Goal: Task Accomplishment & Management: Manage account settings

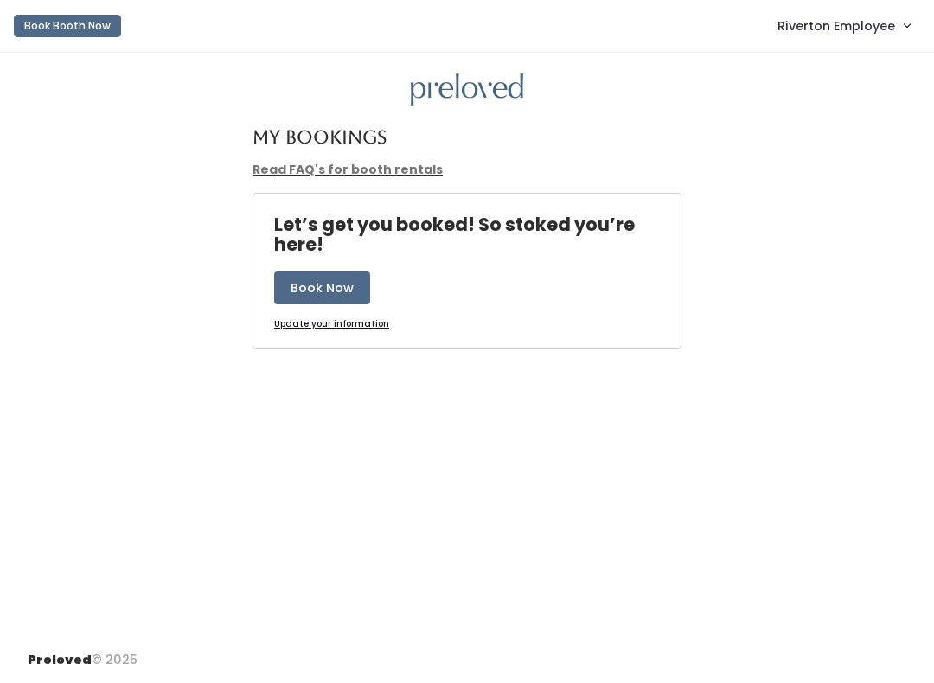
click at [881, 32] on span "Riverton Employee" at bounding box center [837, 25] width 118 height 19
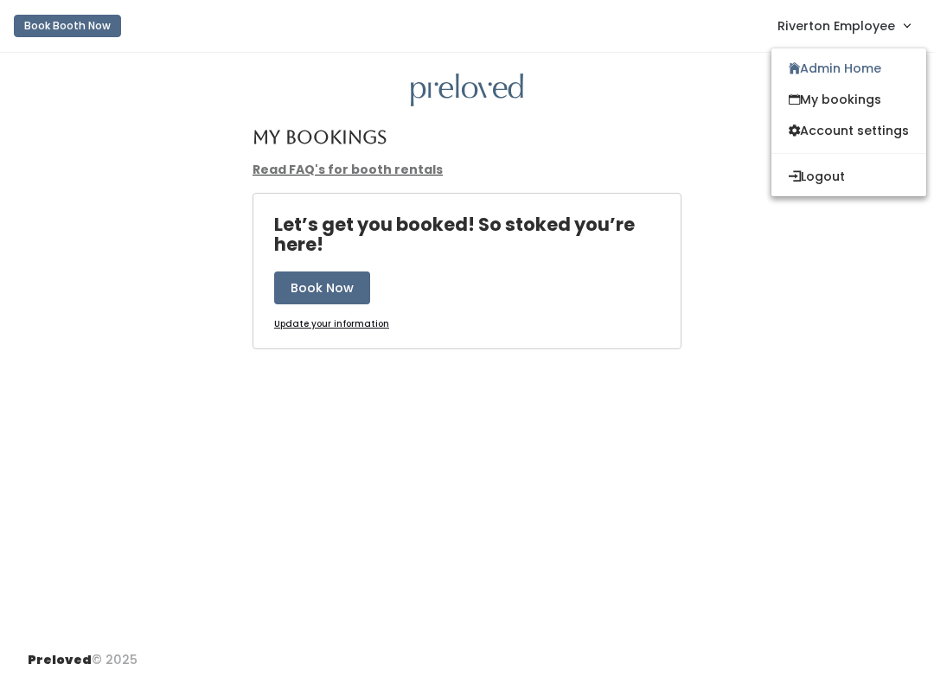
click at [870, 69] on link "Admin Home" at bounding box center [849, 68] width 155 height 31
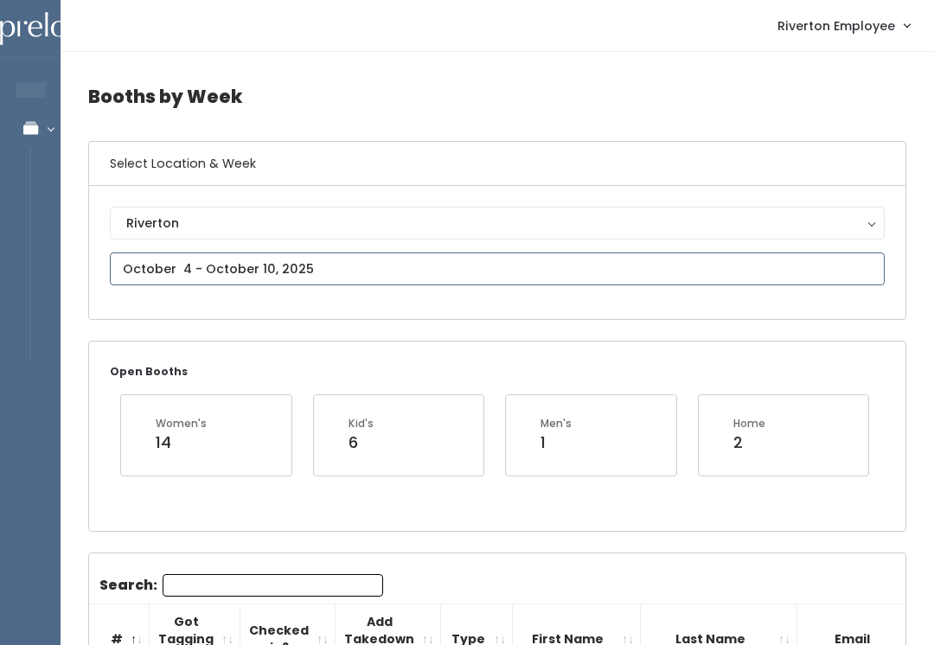
click at [459, 272] on input "text" at bounding box center [497, 269] width 775 height 33
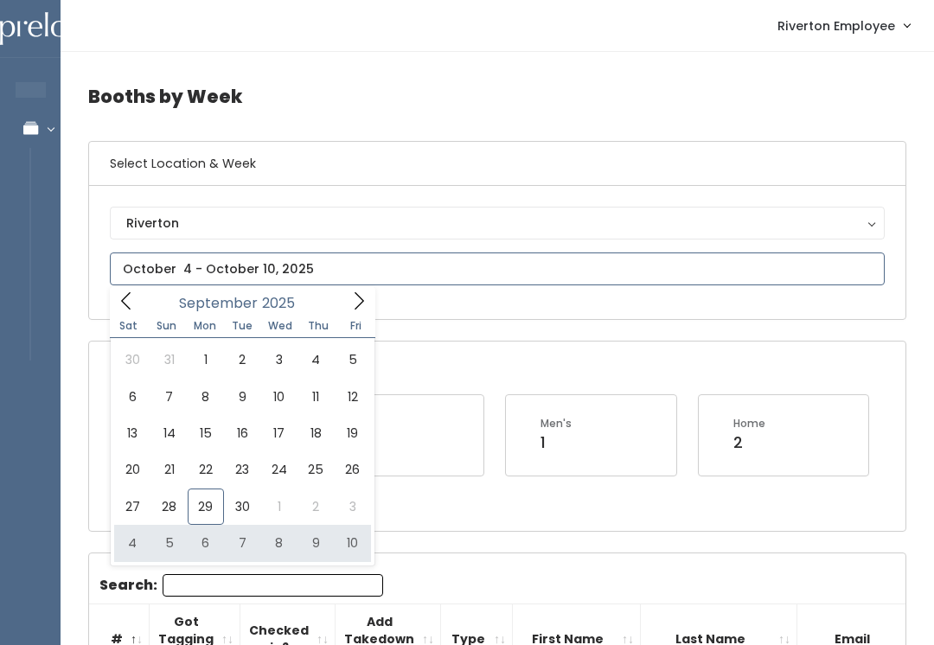
type input "October 4 to October 10"
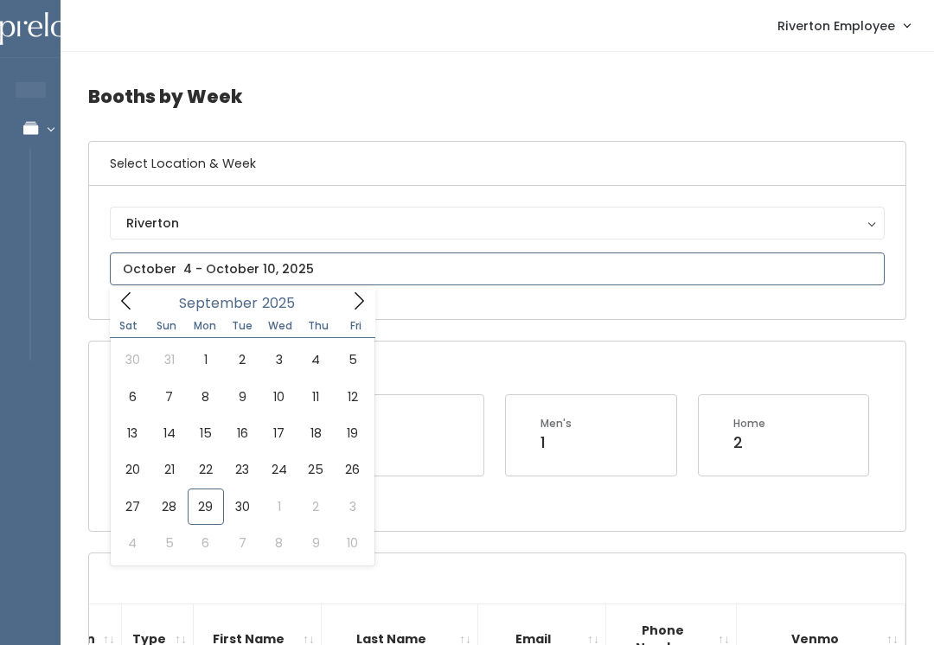
type input "September 20 to September 26"
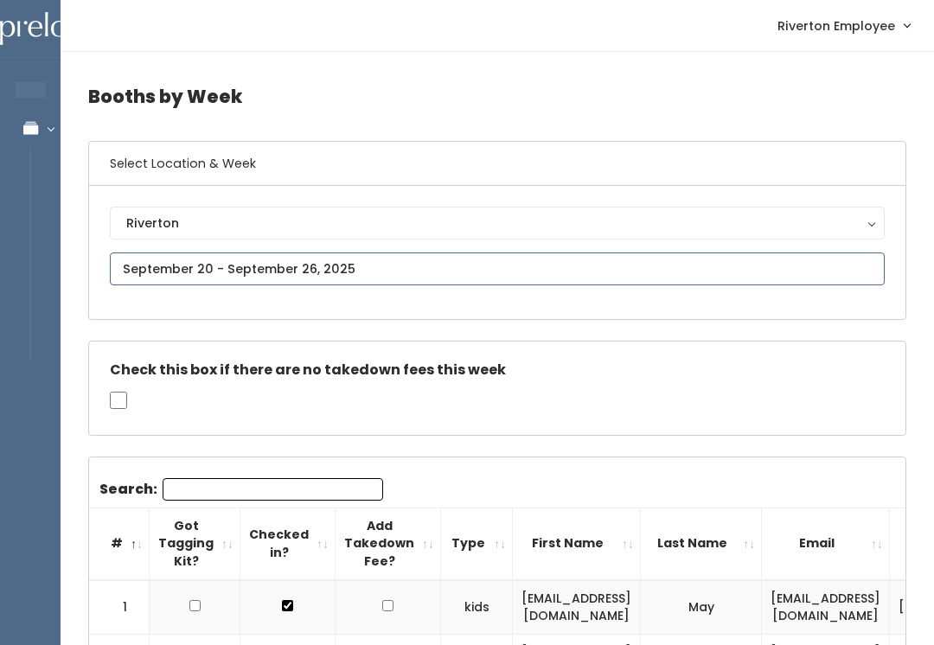
click at [525, 285] on input "text" at bounding box center [497, 269] width 775 height 33
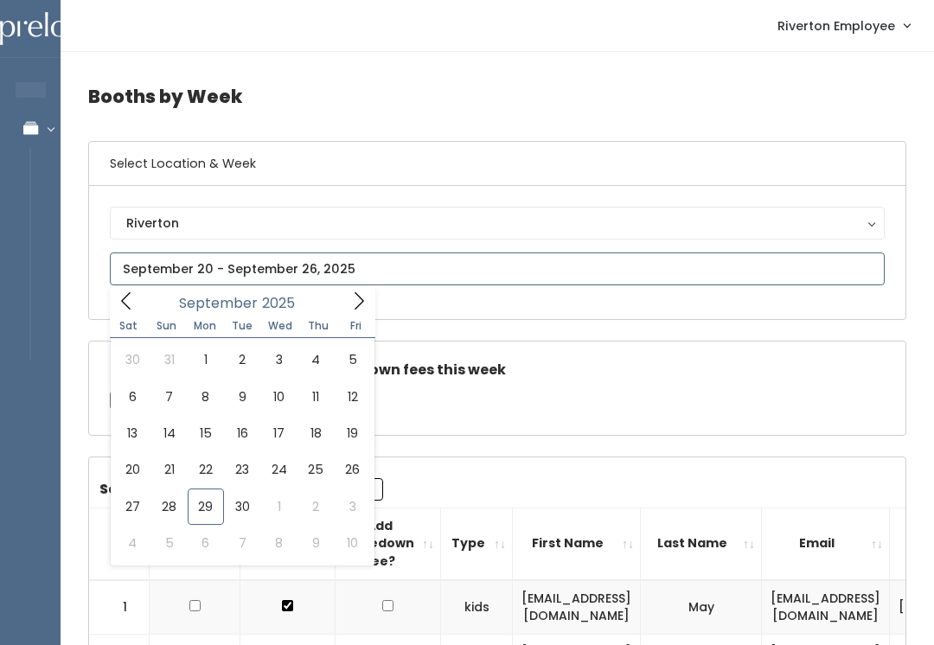
type input "September 27 to October 3"
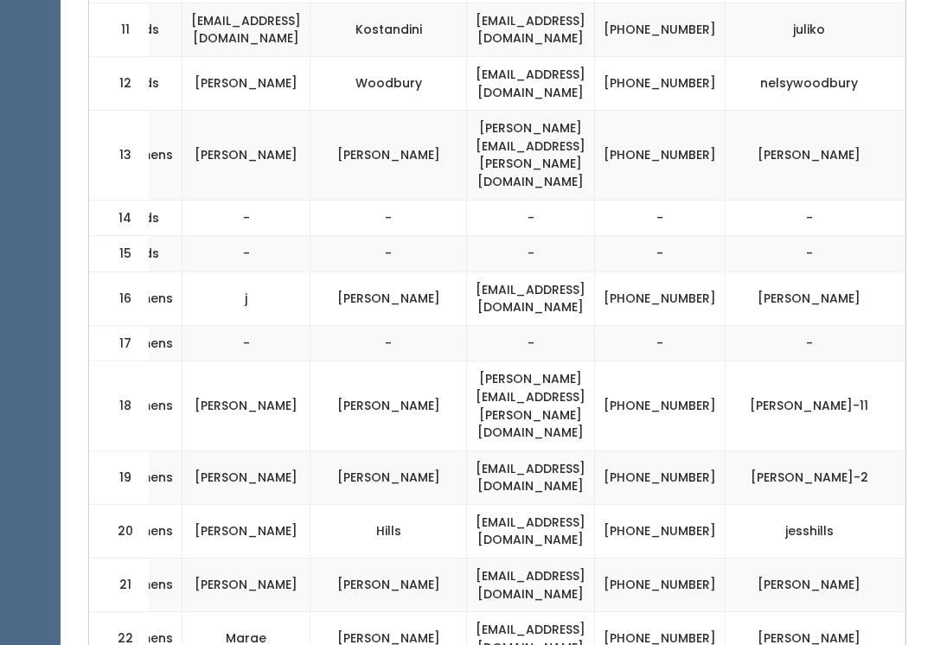
scroll to position [0, 331]
